Goal: Task Accomplishment & Management: Use online tool/utility

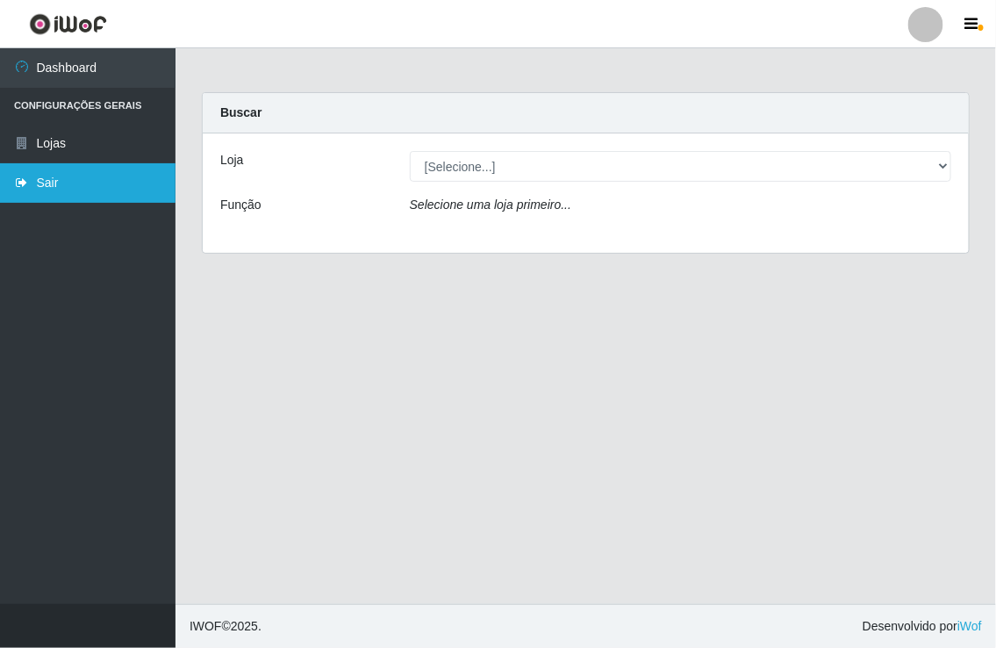
click at [37, 175] on link "Sair" at bounding box center [87, 182] width 175 height 39
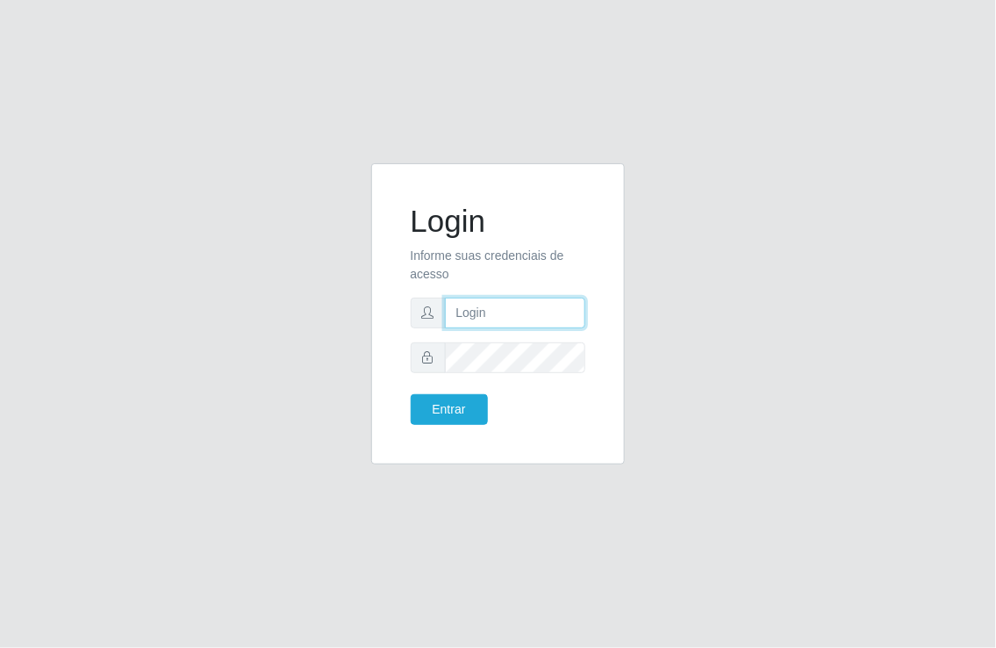
click at [519, 312] on input "text" at bounding box center [515, 312] width 141 height 31
type input "[EMAIL_ADDRESS][DOMAIN_NAME]"
click at [411, 394] on button "Entrar" at bounding box center [449, 409] width 77 height 31
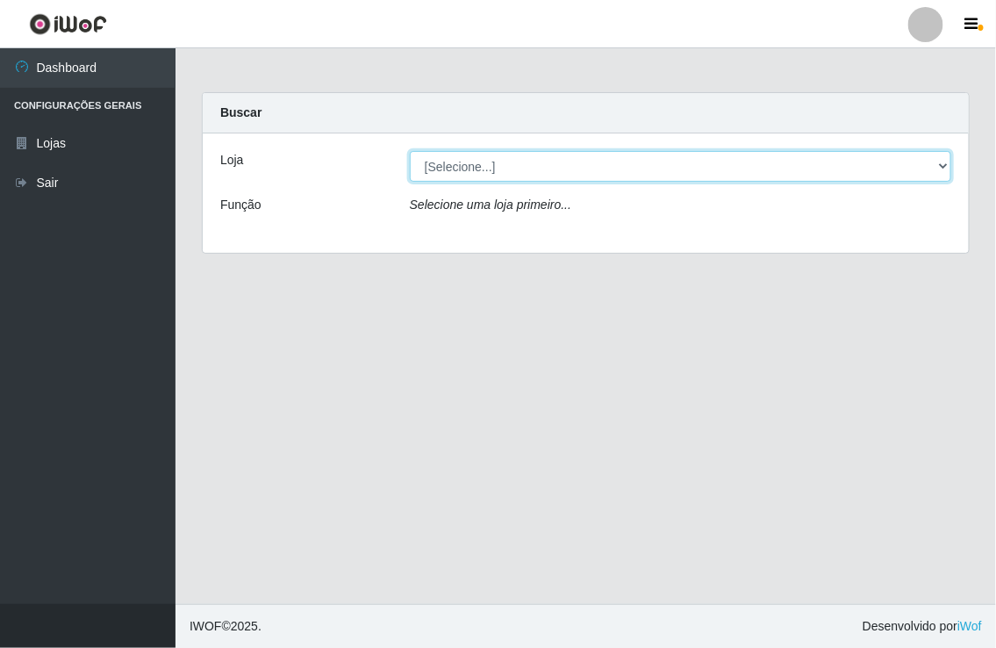
click at [941, 165] on select "[Selecione...] Nordestão - [GEOGRAPHIC_DATA]" at bounding box center [680, 166] width 541 height 31
select select "454"
click at [410, 151] on select "[Selecione...] Nordestão - [GEOGRAPHIC_DATA]" at bounding box center [680, 166] width 541 height 31
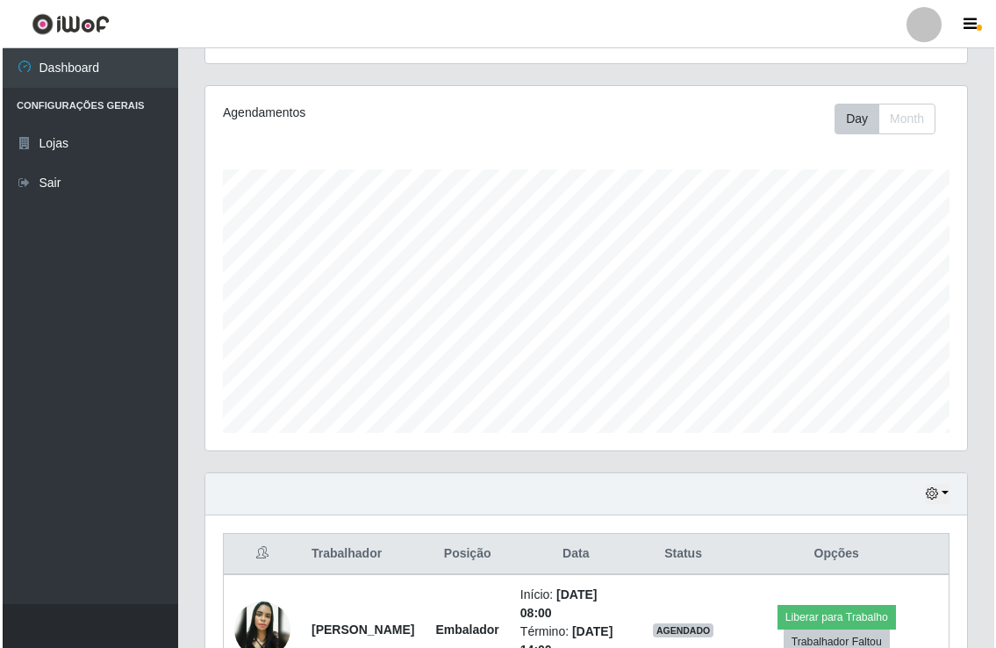
scroll to position [390, 0]
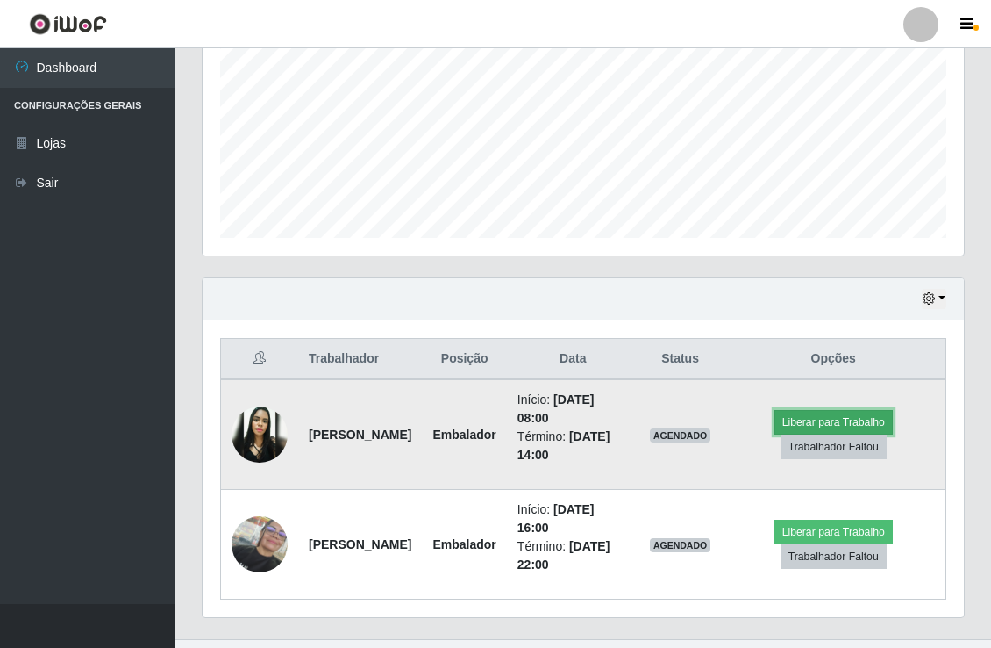
click at [827, 419] on button "Liberar para Trabalho" at bounding box center [834, 422] width 118 height 25
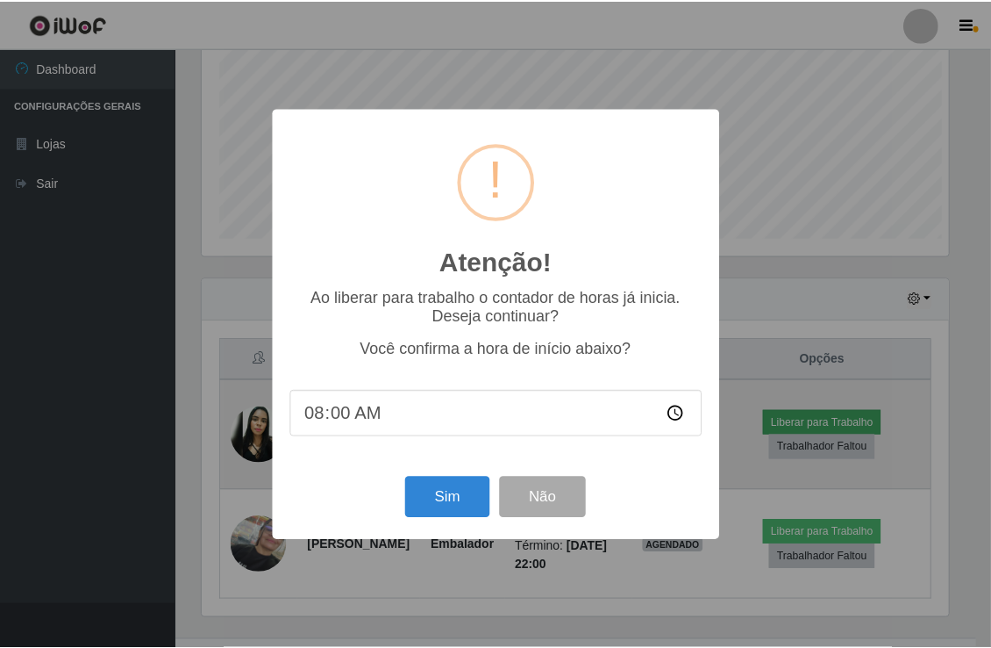
scroll to position [363, 750]
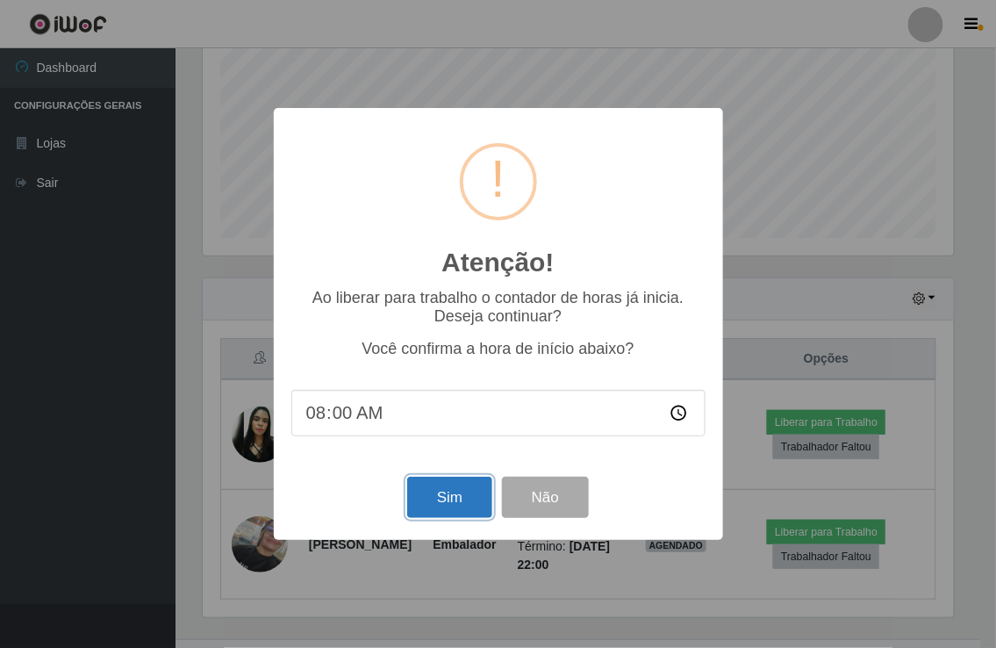
click at [461, 501] on button "Sim" at bounding box center [449, 496] width 85 height 41
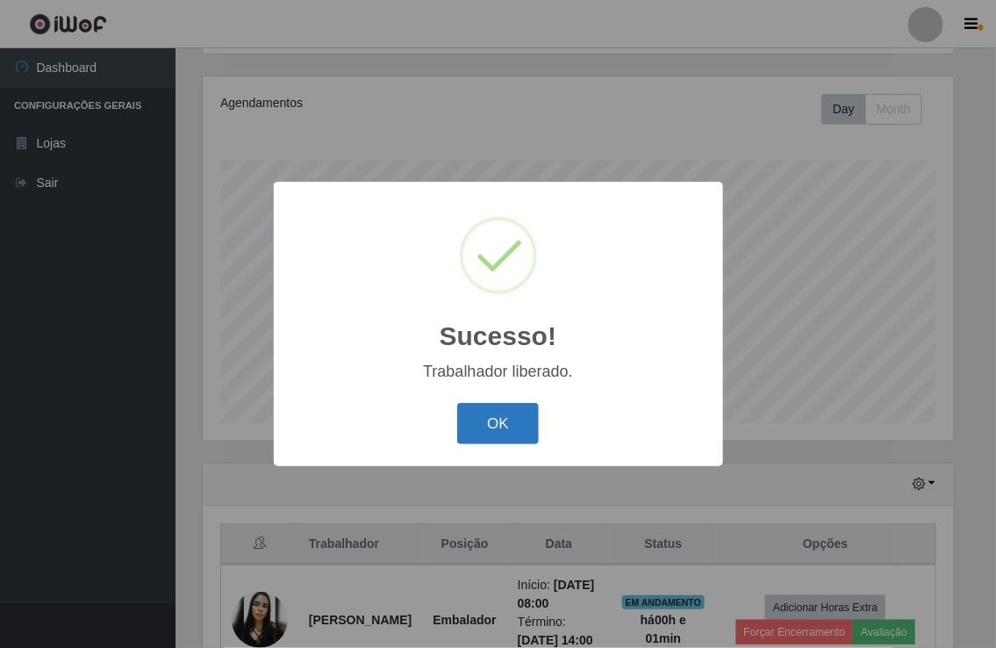
click at [495, 427] on button "OK" at bounding box center [498, 423] width 82 height 41
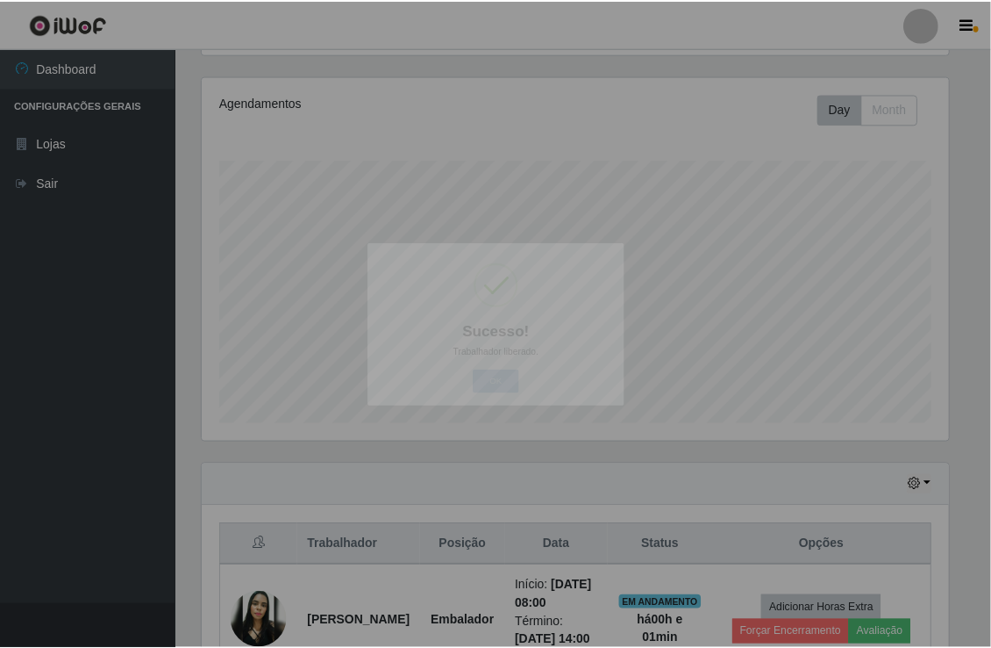
scroll to position [363, 761]
